Goal: Task Accomplishment & Management: Manage account settings

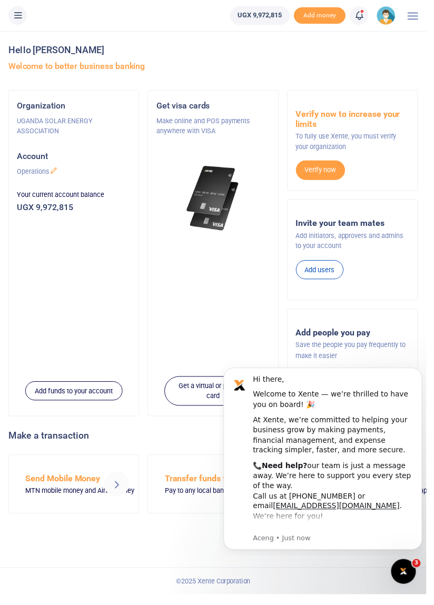
click at [26, 24] on li at bounding box center [17, 15] width 27 height 19
click at [24, 20] on button at bounding box center [17, 15] width 19 height 19
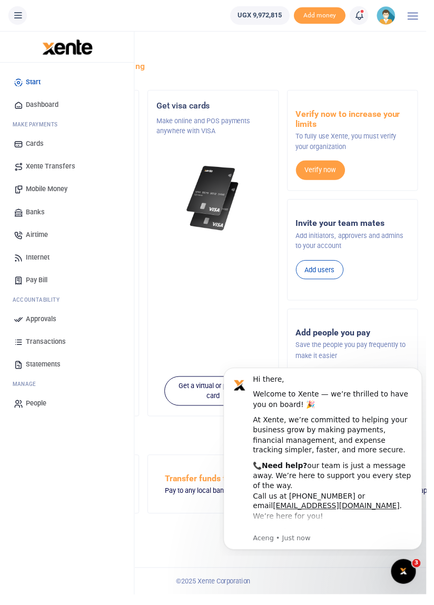
click at [68, 329] on link "Approvals" at bounding box center [67, 324] width 119 height 23
click at [44, 324] on span "Approvals" at bounding box center [41, 324] width 31 height 11
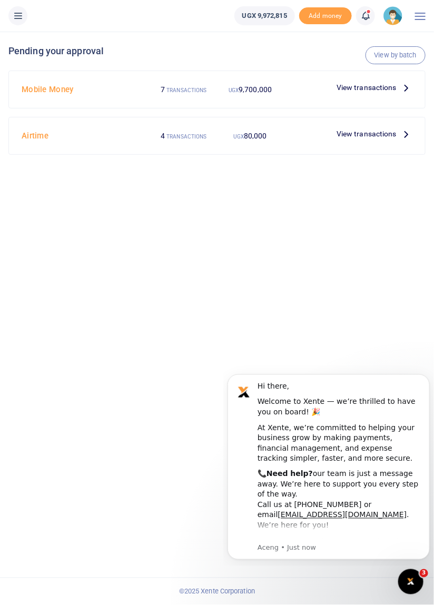
click at [390, 88] on span "View transactions" at bounding box center [366, 88] width 60 height 12
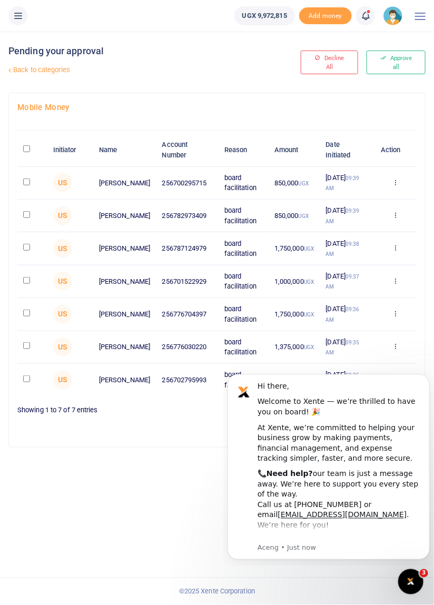
click at [25, 382] on input "checkbox" at bounding box center [26, 378] width 7 height 7
checkbox input "true"
click at [184, 531] on div "Pending your approval Back to categories Decline All Approve all Mobile Money I…" at bounding box center [217, 318] width 434 height 573
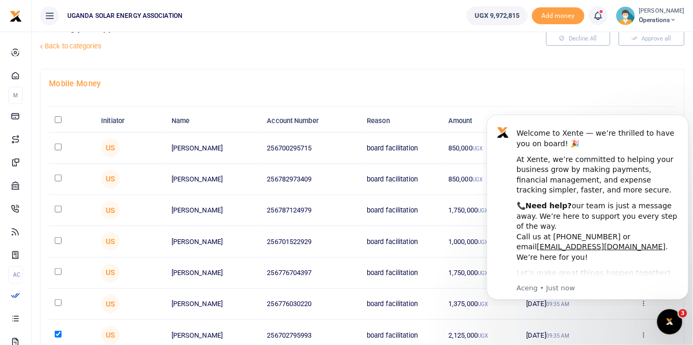
scroll to position [25, 0]
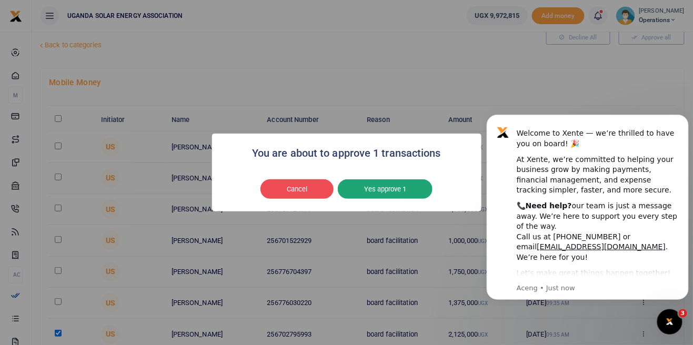
click at [401, 199] on button "Yes approve 1" at bounding box center [385, 189] width 95 height 20
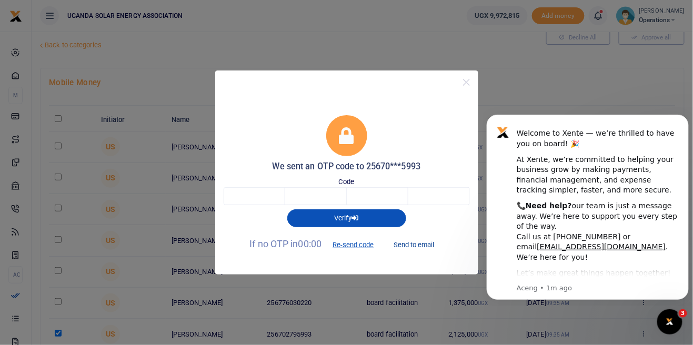
click at [426, 254] on button "Send to email" at bounding box center [414, 245] width 58 height 18
click at [420, 254] on button "Send to email" at bounding box center [414, 245] width 58 height 18
click at [261, 205] on input "text" at bounding box center [255, 196] width 62 height 18
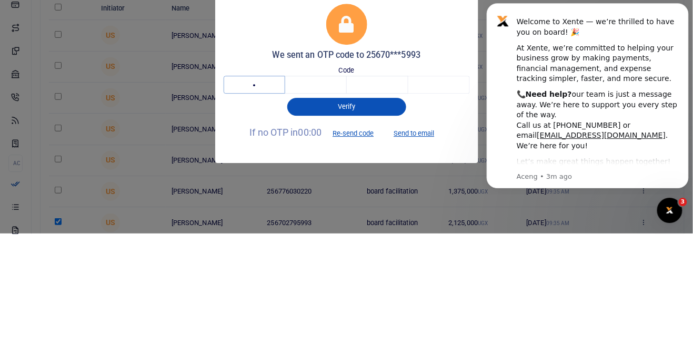
type input "7"
type input "1"
type input "5"
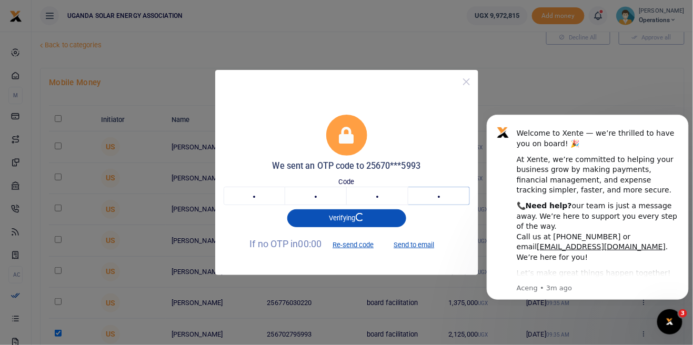
type input "2"
click at [433, 84] on button "Close" at bounding box center [466, 81] width 15 height 15
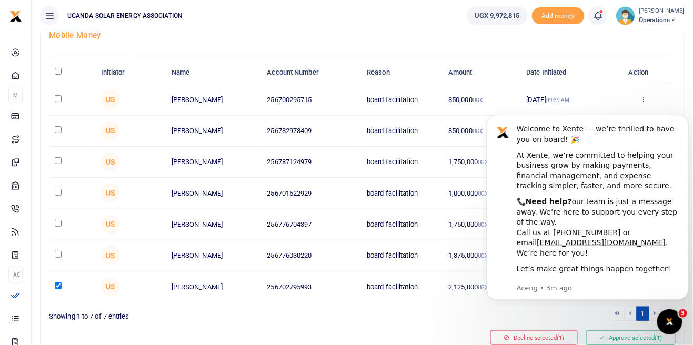
scroll to position [83, 0]
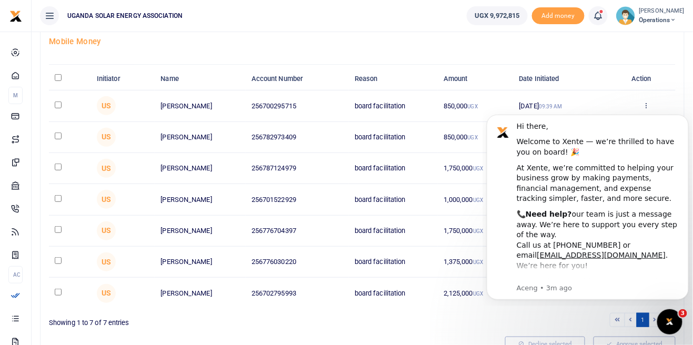
scroll to position [63, 0]
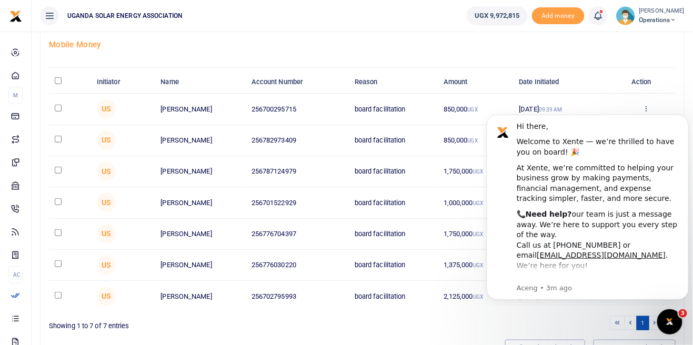
click at [58, 299] on input "checkbox" at bounding box center [58, 295] width 7 height 7
checkbox input "true"
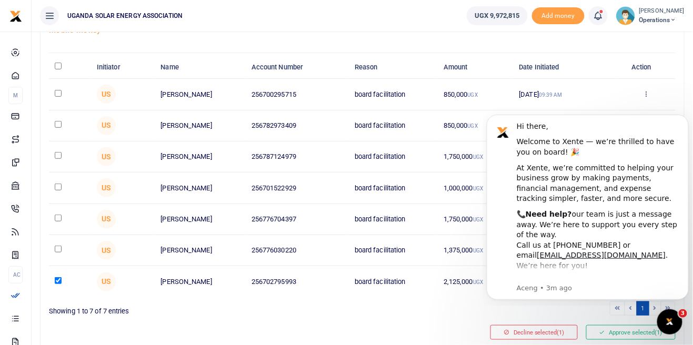
scroll to position [87, 0]
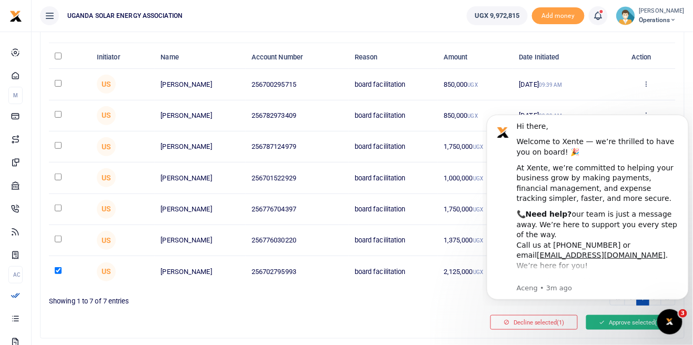
click at [618, 326] on button "Approve selected (1)" at bounding box center [630, 322] width 89 height 15
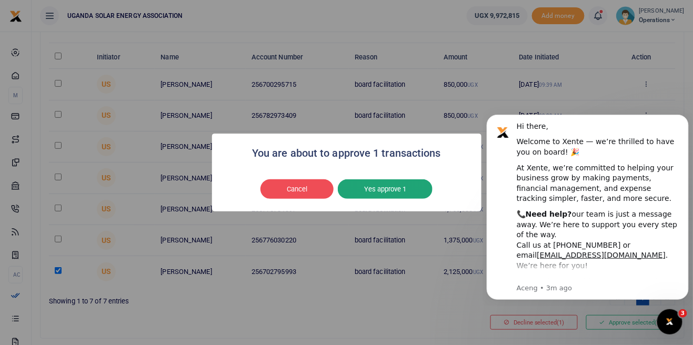
click at [394, 198] on button "Yes approve 1" at bounding box center [385, 189] width 95 height 20
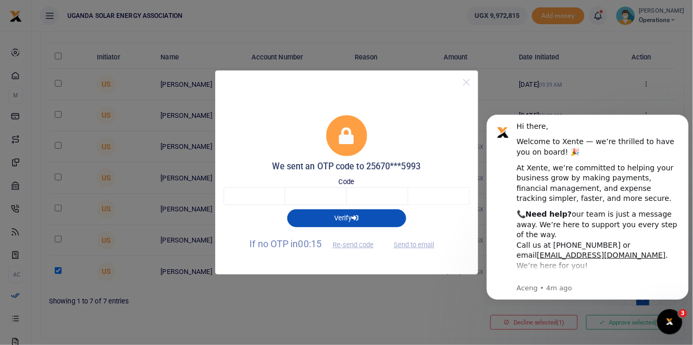
click at [425, 246] on span "Send to email" at bounding box center [414, 243] width 58 height 11
click at [418, 253] on p "If no OTP in 00:13 Re-send code Send to email" at bounding box center [347, 245] width 246 height 18
click at [418, 248] on span "Send to email" at bounding box center [414, 243] width 58 height 11
click at [422, 246] on span "Send to email" at bounding box center [414, 243] width 58 height 11
click at [425, 251] on p "If no OTP in 00:11 Re-send code Send to email" at bounding box center [347, 245] width 246 height 18
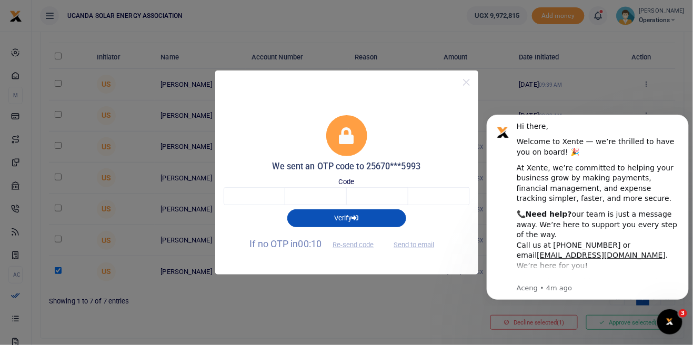
click at [424, 250] on p "If no OTP in 00:10 Re-send code Send to email" at bounding box center [347, 245] width 246 height 18
click at [425, 253] on p "If no OTP in 00:10 Re-send code Send to email" at bounding box center [347, 245] width 246 height 18
click at [424, 249] on button "Send to email" at bounding box center [414, 245] width 58 height 18
click at [274, 197] on input "text" at bounding box center [255, 196] width 62 height 18
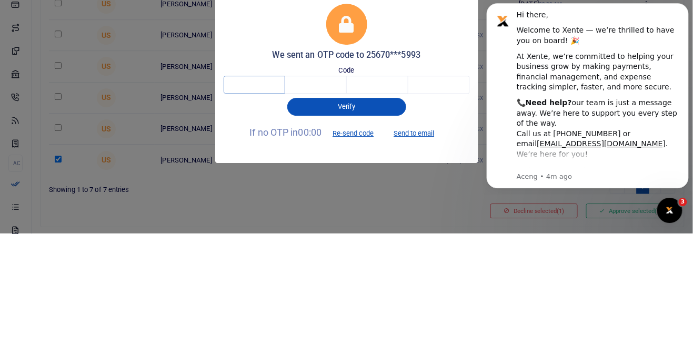
type input "6"
type input "4"
type input "1"
type input "8"
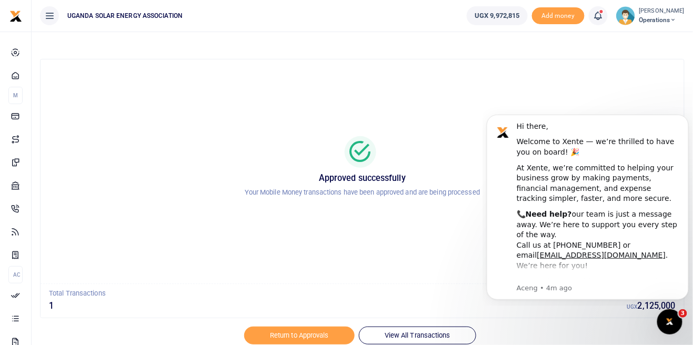
click at [318, 335] on div at bounding box center [347, 339] width 184 height 13
click at [315, 335] on div at bounding box center [347, 339] width 184 height 13
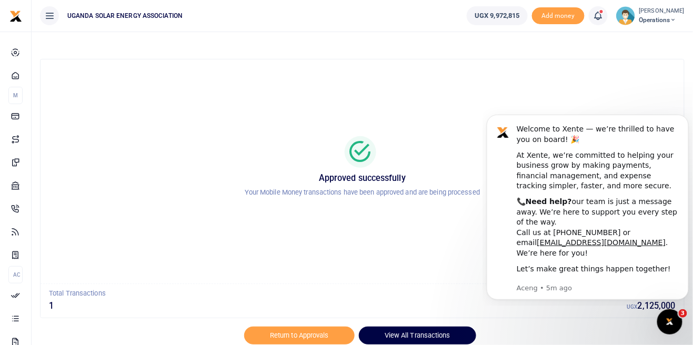
click at [434, 345] on link "View All Transactions" at bounding box center [417, 336] width 117 height 18
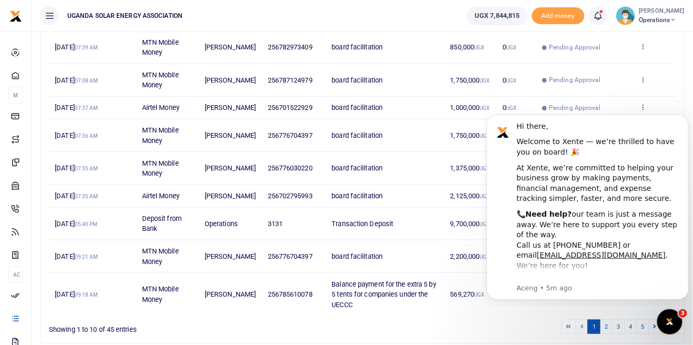
scroll to position [200, 0]
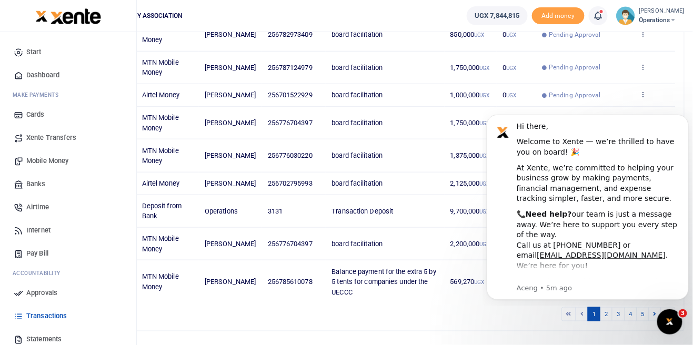
click at [21, 277] on span "countability" at bounding box center [41, 273] width 40 height 8
click at [50, 298] on link "Approvals" at bounding box center [67, 292] width 119 height 23
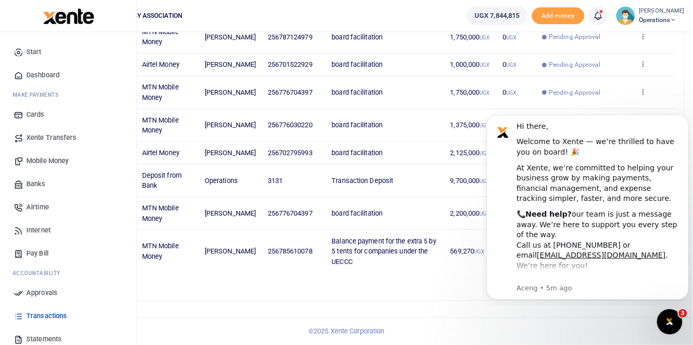
scroll to position [248, 0]
click at [39, 296] on span "Approvals" at bounding box center [41, 293] width 31 height 11
click at [47, 294] on span "Approvals" at bounding box center [41, 293] width 31 height 11
click at [47, 295] on span "Approvals" at bounding box center [41, 293] width 31 height 11
click at [55, 84] on link "Dashboard" at bounding box center [67, 75] width 119 height 23
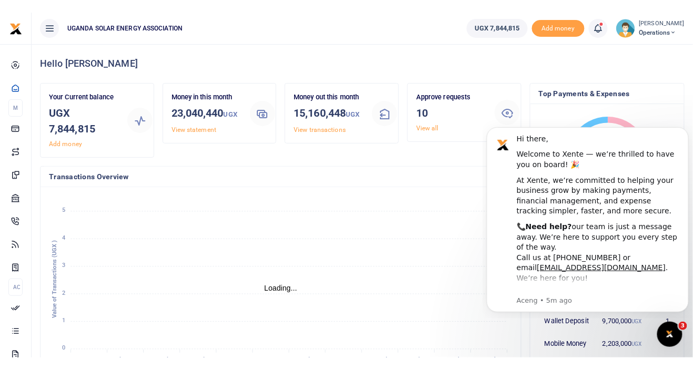
scroll to position [1, 1]
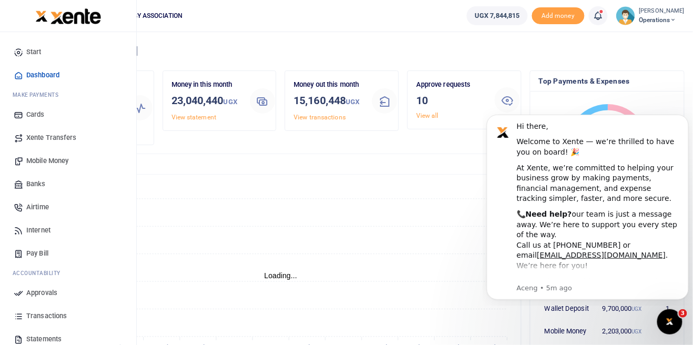
click at [21, 277] on span "countability" at bounding box center [41, 273] width 40 height 8
click at [51, 295] on span "Approvals" at bounding box center [41, 293] width 31 height 11
click at [42, 297] on span "Approvals" at bounding box center [41, 293] width 31 height 11
click at [46, 295] on span "Approvals" at bounding box center [41, 293] width 31 height 11
click at [47, 293] on span "Approvals" at bounding box center [41, 293] width 31 height 11
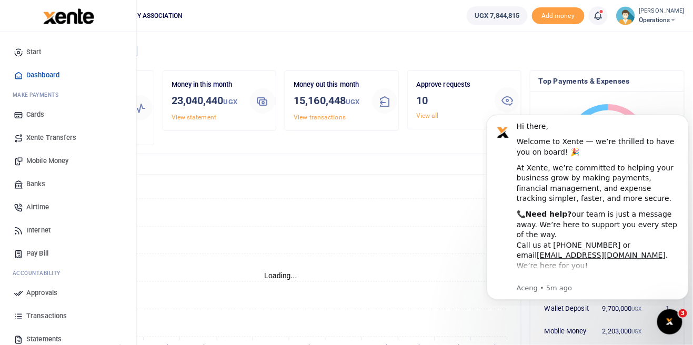
click at [50, 295] on span "Approvals" at bounding box center [41, 293] width 31 height 11
click at [48, 293] on span "Approvals" at bounding box center [41, 293] width 31 height 11
click at [45, 295] on span "Approvals" at bounding box center [41, 293] width 31 height 11
click at [42, 297] on span "Approvals" at bounding box center [41, 293] width 31 height 11
click at [56, 294] on span "Approvals" at bounding box center [41, 293] width 31 height 11
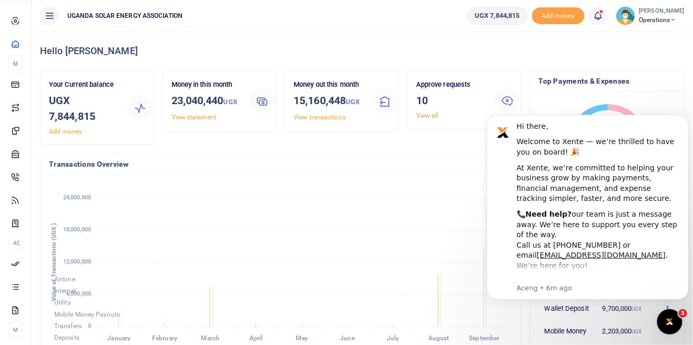
click at [658, 13] on small "[PERSON_NAME]" at bounding box center [661, 11] width 45 height 9
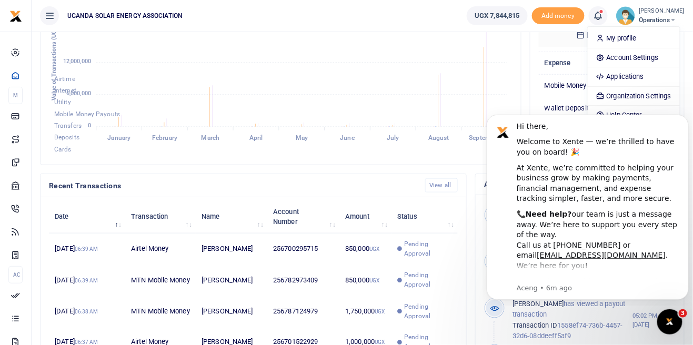
scroll to position [230, 0]
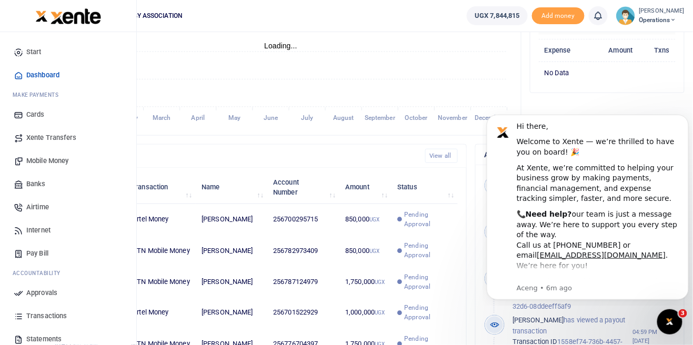
click at [22, 277] on span "countability" at bounding box center [41, 273] width 40 height 8
click at [49, 299] on link "Approvals" at bounding box center [67, 292] width 119 height 23
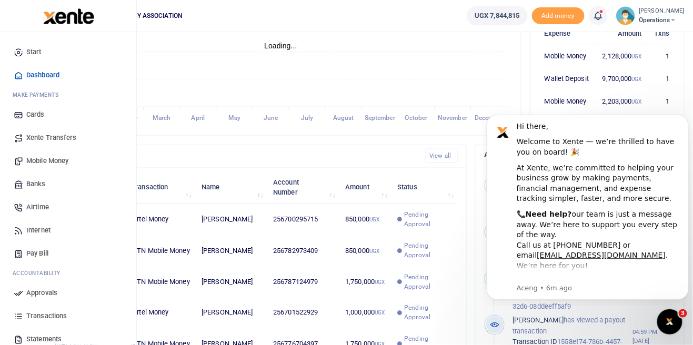
scroll to position [1, 1]
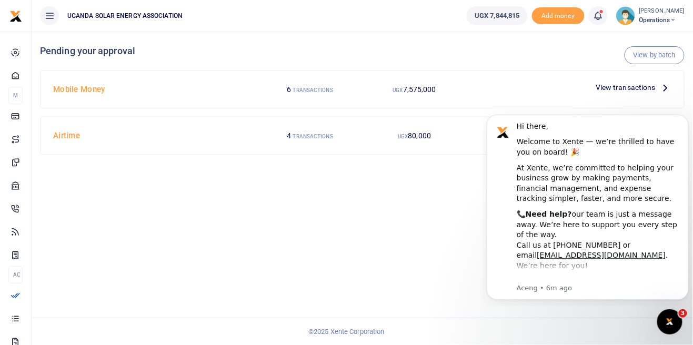
click at [635, 86] on span "View transactions" at bounding box center [626, 88] width 60 height 12
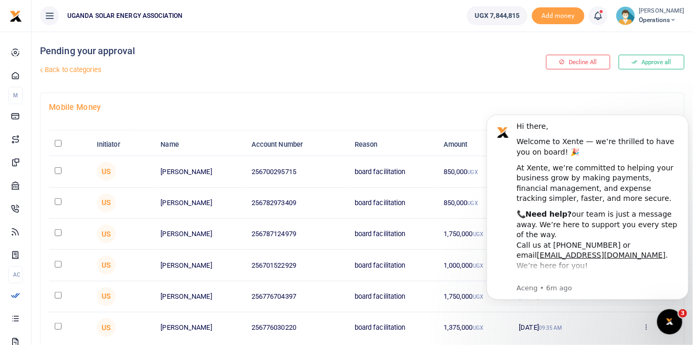
click at [58, 144] on input "\a \a : activate to sort column descending" at bounding box center [58, 143] width 7 height 7
checkbox input "true"
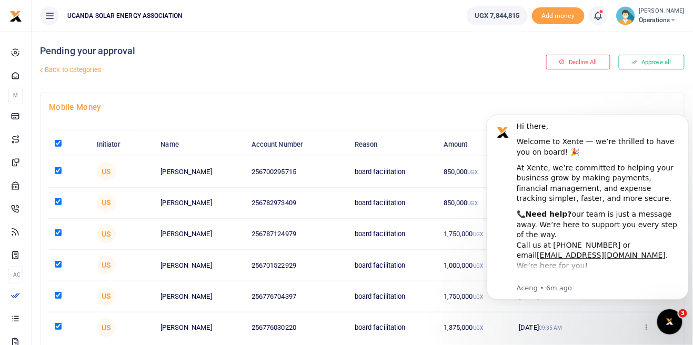
checkbox input "true"
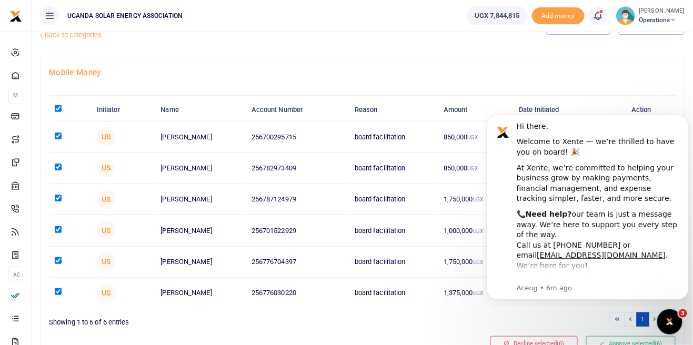
scroll to position [50, 0]
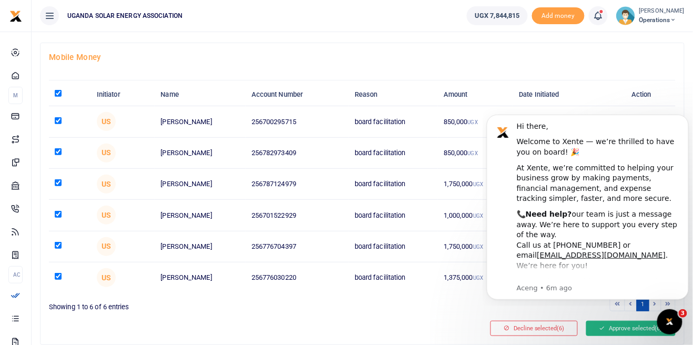
click at [617, 332] on button "Approve selected (6)" at bounding box center [630, 328] width 89 height 15
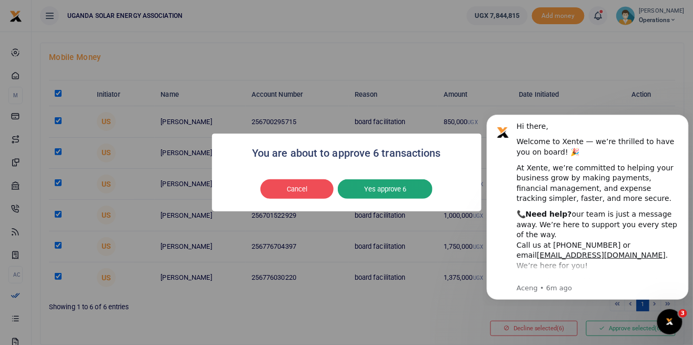
click at [406, 193] on button "Yes approve 6" at bounding box center [385, 189] width 95 height 20
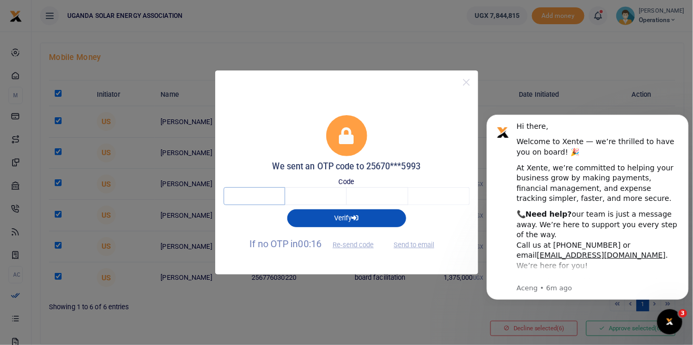
click at [248, 199] on input "text" at bounding box center [255, 196] width 62 height 18
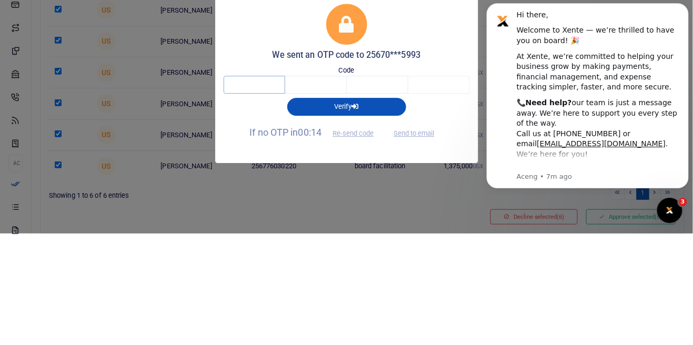
type input "5"
type input "8"
type input "6"
type input "2"
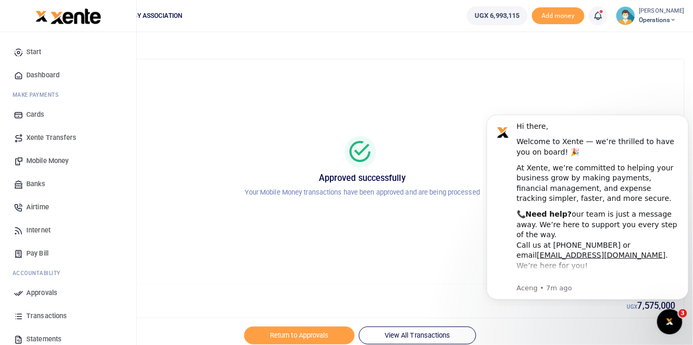
click at [21, 281] on li "Ac countability" at bounding box center [67, 273] width 119 height 16
click at [51, 297] on span "Approvals" at bounding box center [41, 293] width 31 height 11
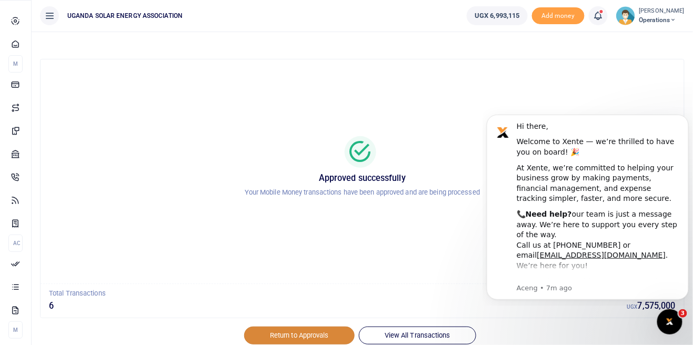
click at [305, 331] on link "Return to Approvals" at bounding box center [299, 336] width 110 height 18
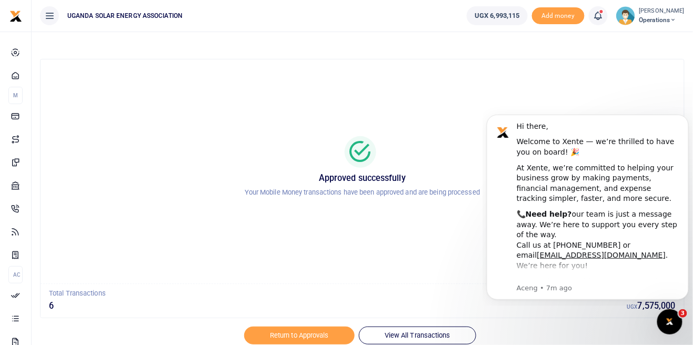
click at [665, 22] on span "Operations" at bounding box center [661, 19] width 45 height 9
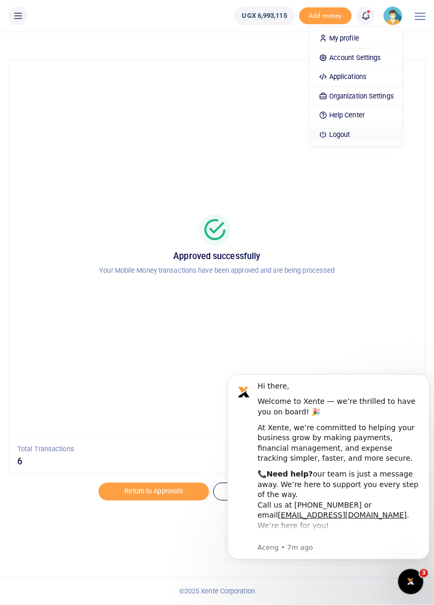
click at [345, 127] on link "Logout" at bounding box center [356, 134] width 92 height 15
